Goal: Navigation & Orientation: Find specific page/section

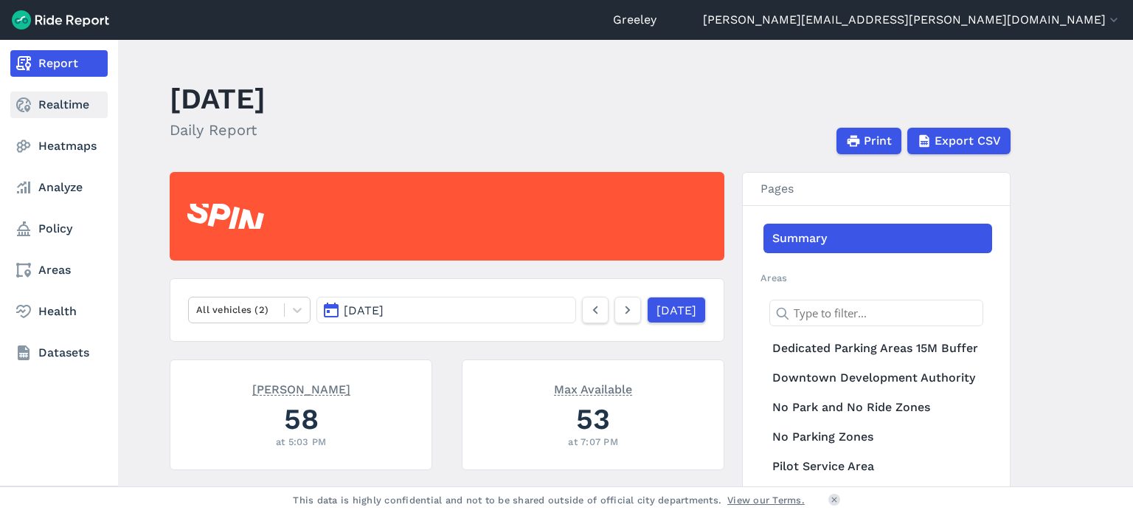
click at [23, 109] on icon at bounding box center [24, 105] width 18 height 18
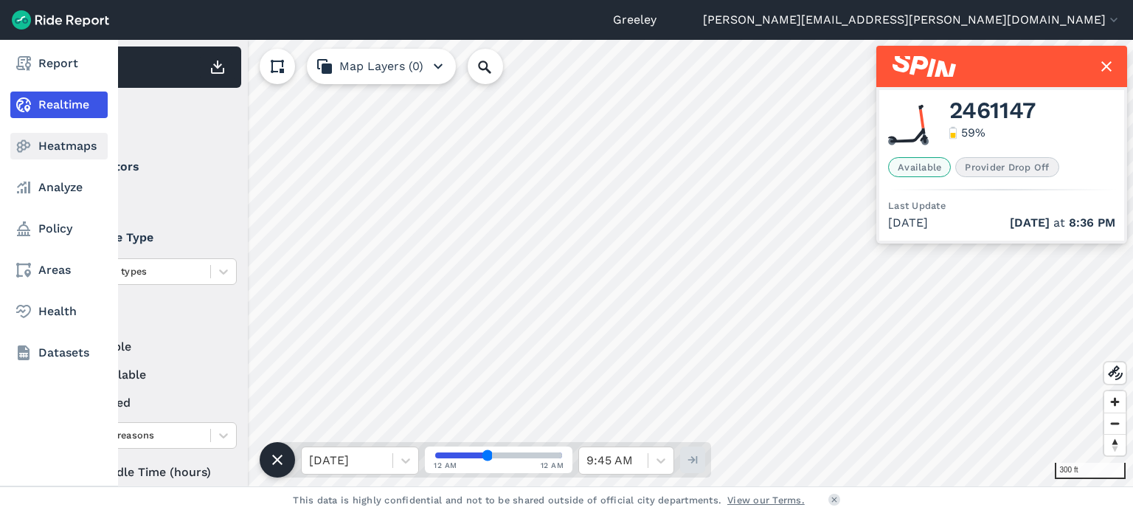
click at [22, 142] on icon at bounding box center [24, 146] width 18 height 18
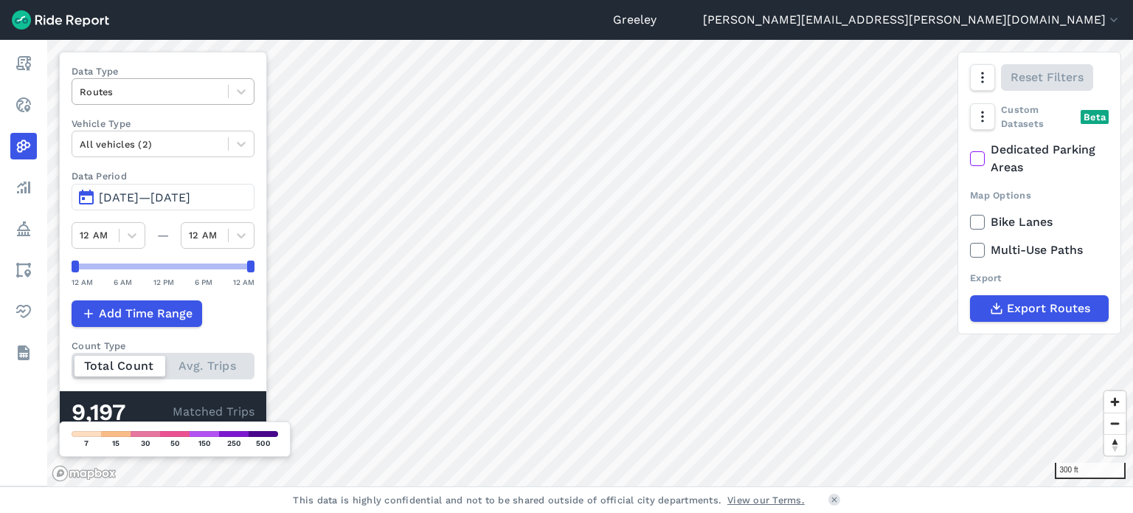
click at [226, 83] on div "Routes" at bounding box center [150, 91] width 156 height 23
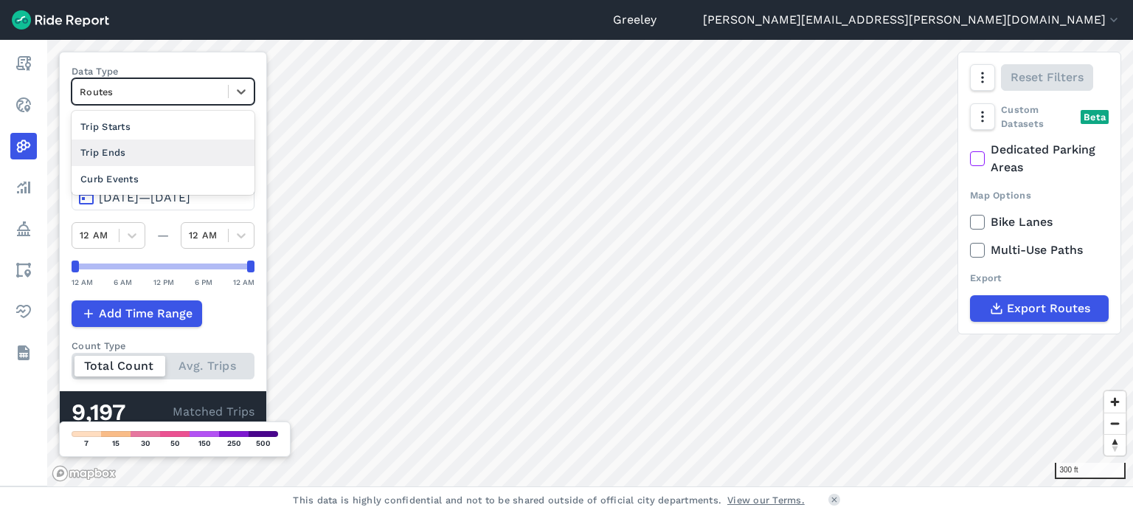
click at [181, 156] on div "Trip Ends" at bounding box center [163, 152] width 183 height 26
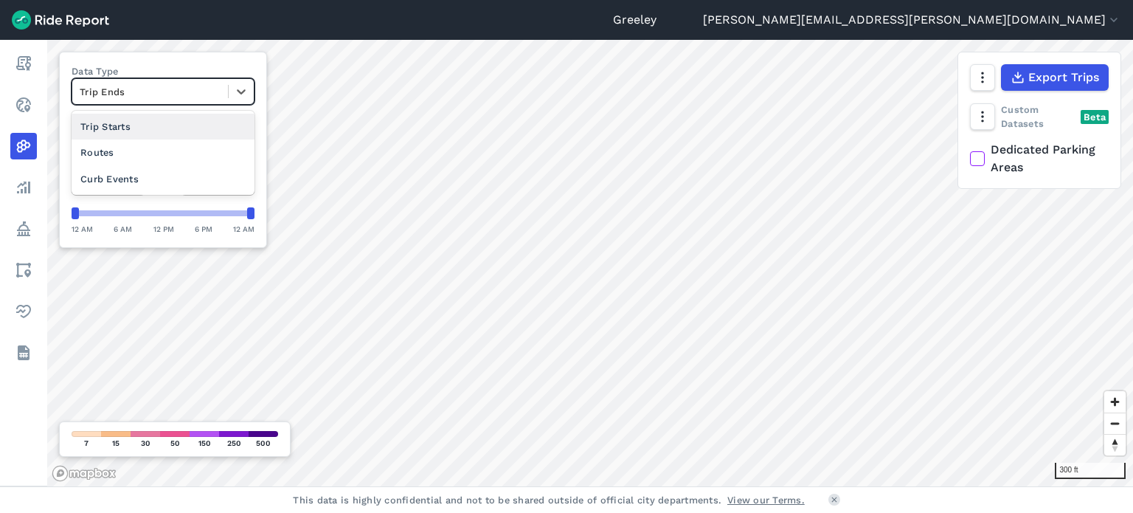
click at [207, 100] on div "Trip Ends" at bounding box center [150, 91] width 156 height 23
click at [171, 183] on div "Curb Events" at bounding box center [163, 179] width 183 height 26
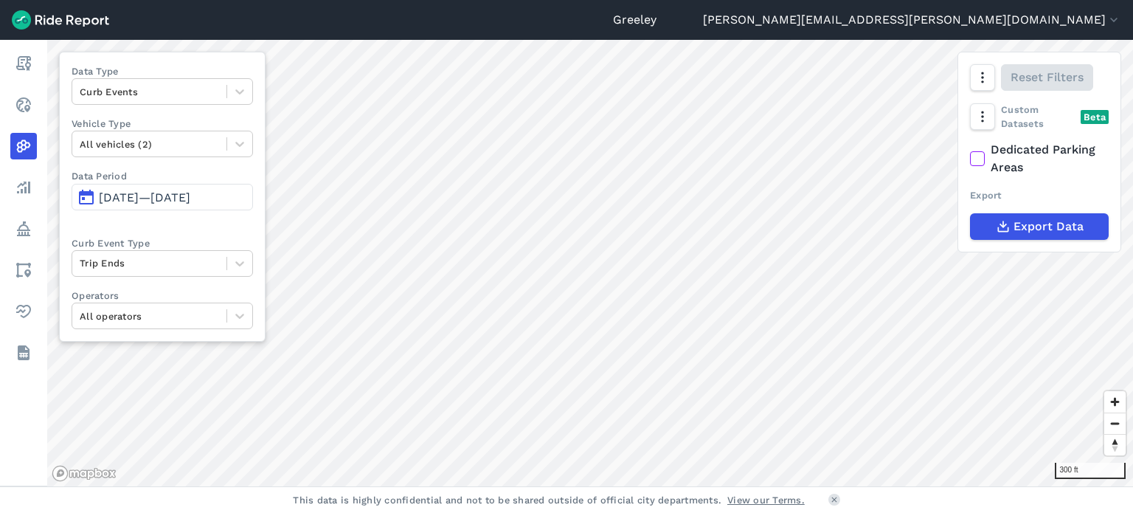
click at [197, 204] on button "[DATE]—[DATE]" at bounding box center [162, 197] width 181 height 27
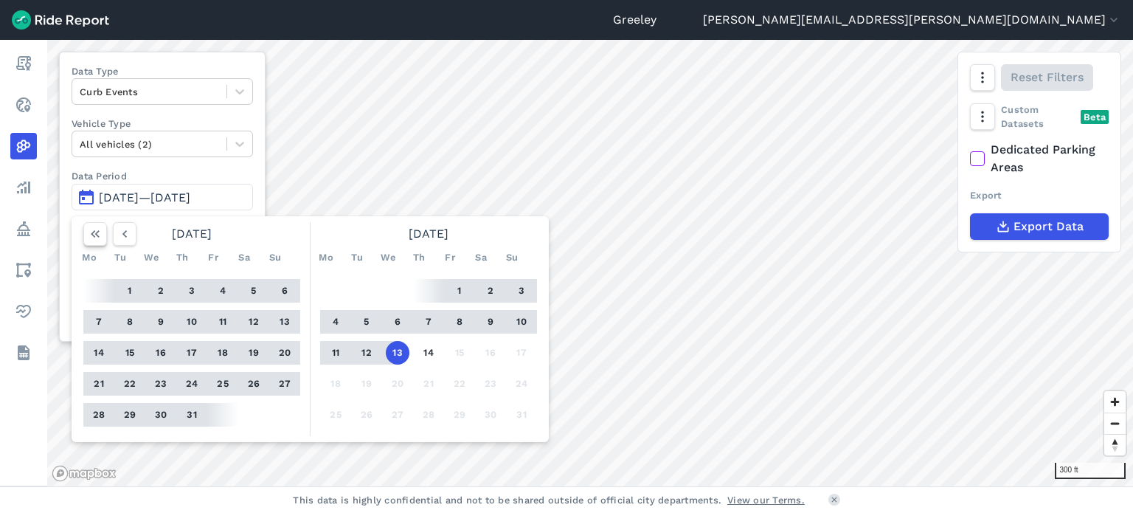
click at [94, 234] on icon "button" at bounding box center [95, 233] width 15 height 15
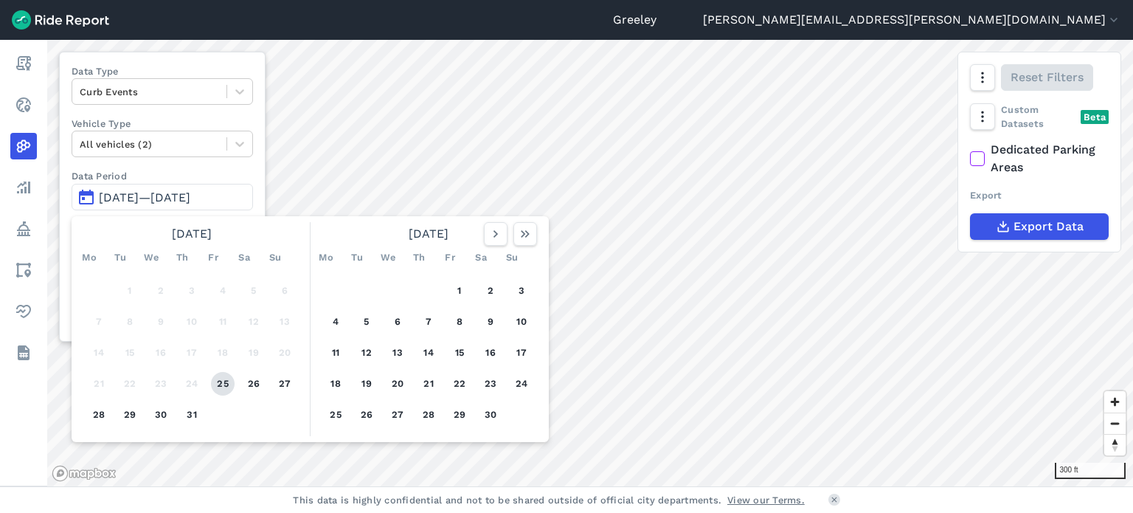
click at [224, 378] on button "25" at bounding box center [223, 384] width 24 height 24
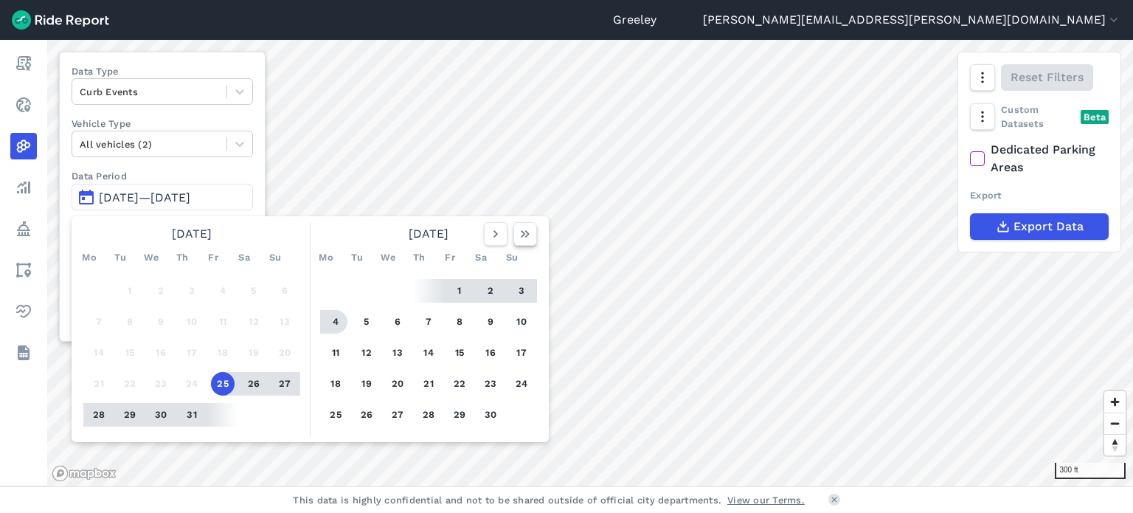
click at [527, 226] on icon "button" at bounding box center [525, 233] width 15 height 15
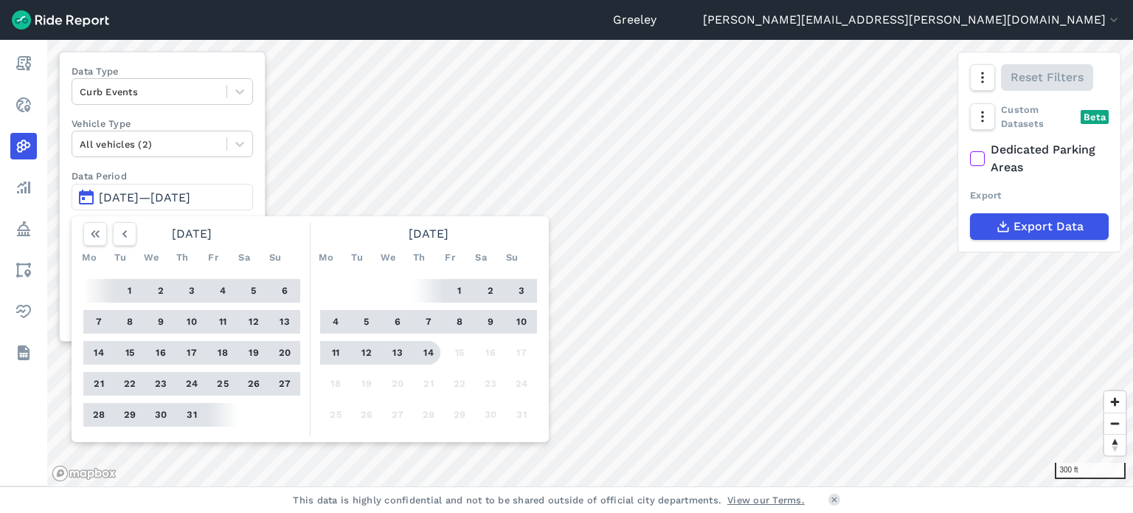
click at [431, 350] on button "14" at bounding box center [429, 353] width 24 height 24
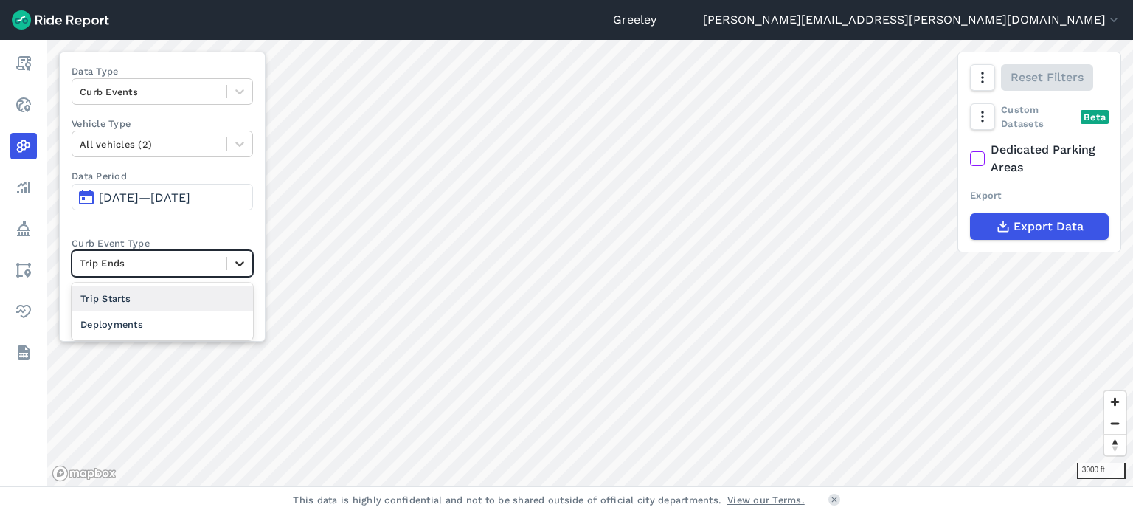
click at [242, 264] on icon at bounding box center [239, 263] width 15 height 15
click at [209, 316] on div "Deployments" at bounding box center [162, 324] width 181 height 26
click at [187, 268] on div at bounding box center [149, 262] width 139 height 17
click at [169, 299] on div "Trip Starts" at bounding box center [162, 298] width 181 height 26
click at [196, 260] on div at bounding box center [149, 262] width 139 height 17
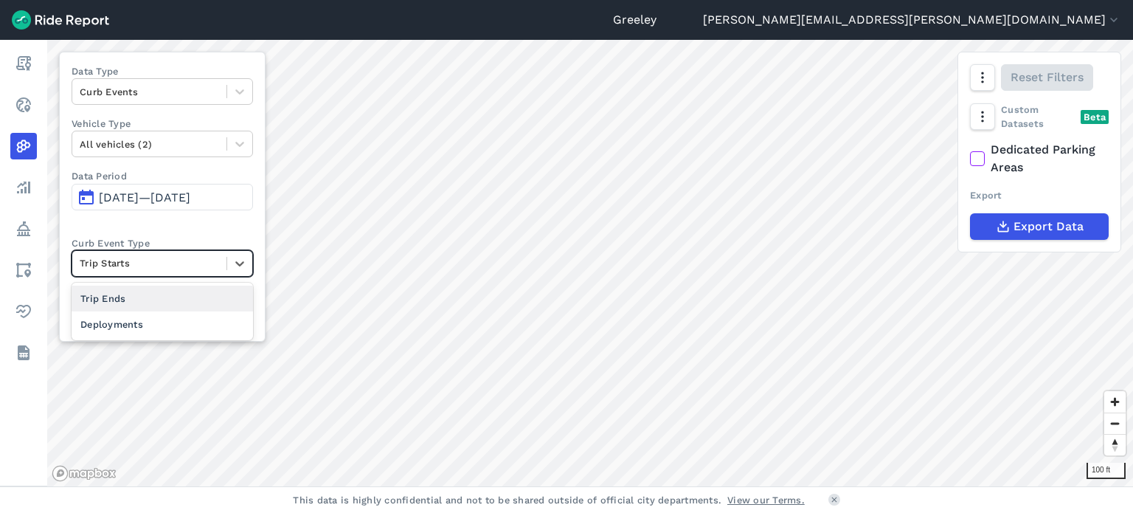
click at [181, 301] on div "Trip Ends" at bounding box center [162, 298] width 181 height 26
